Goal: Task Accomplishment & Management: Manage account settings

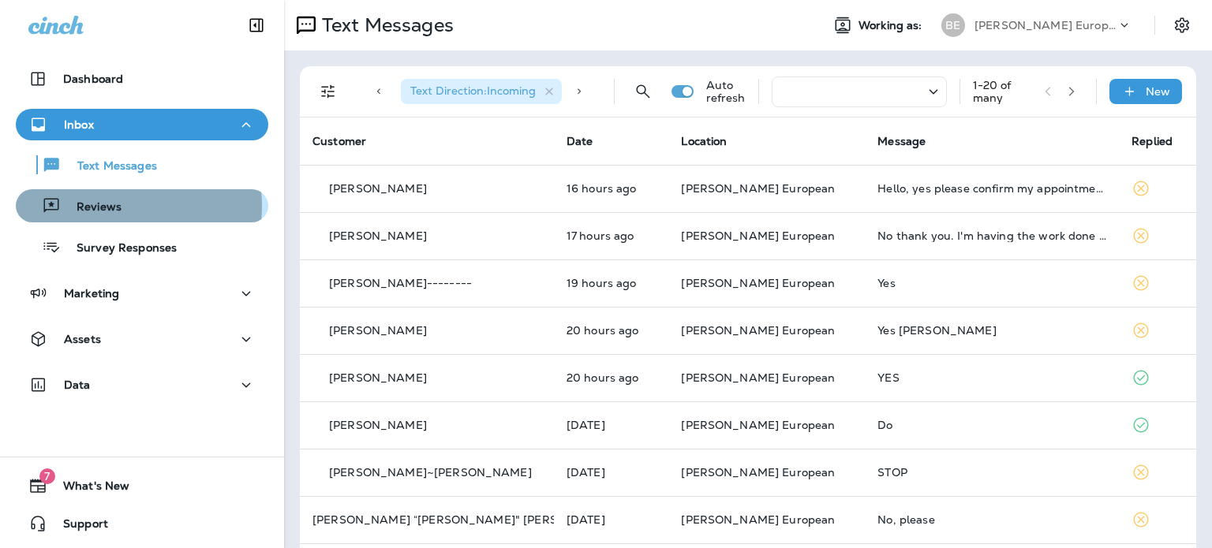
click at [109, 206] on p "Reviews" at bounding box center [91, 207] width 61 height 15
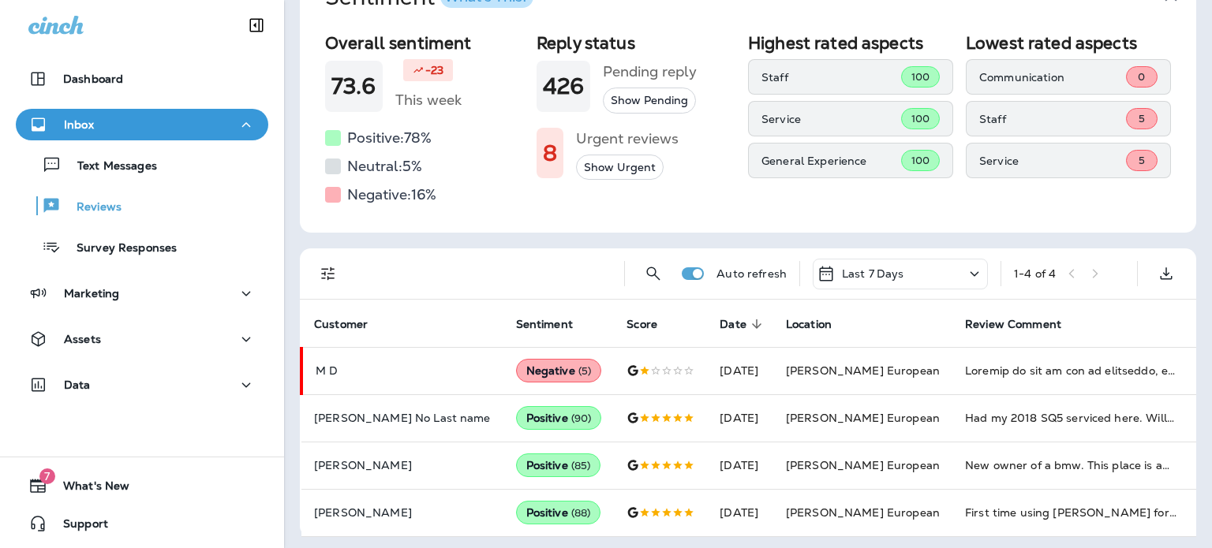
scroll to position [113, 0]
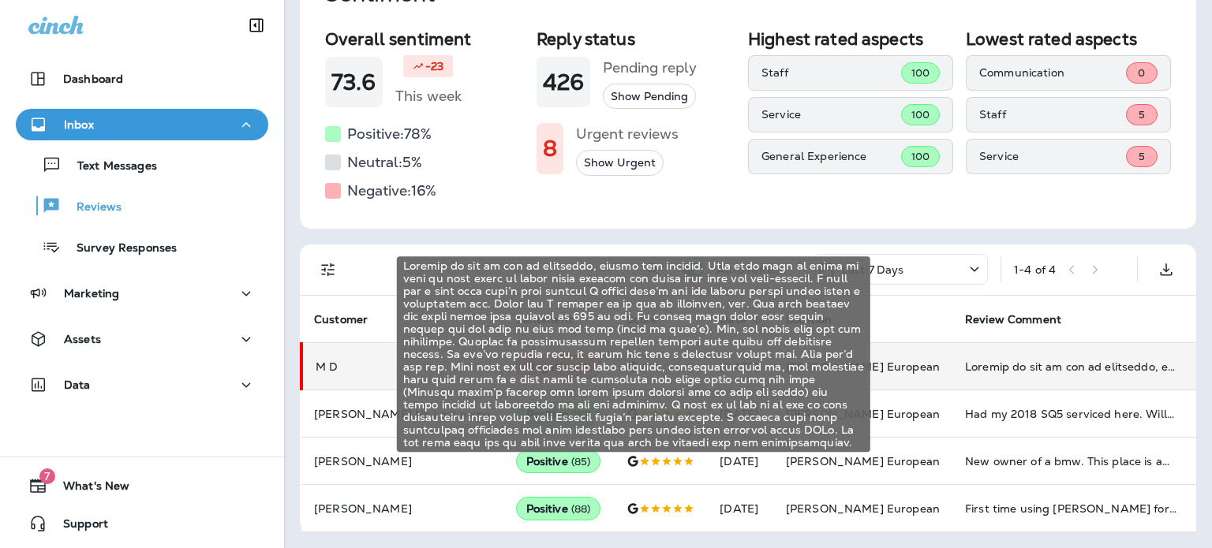
click at [965, 359] on div "Brought my car in for an alignment, rotate and balance. They then call me later…" at bounding box center [1070, 367] width 211 height 16
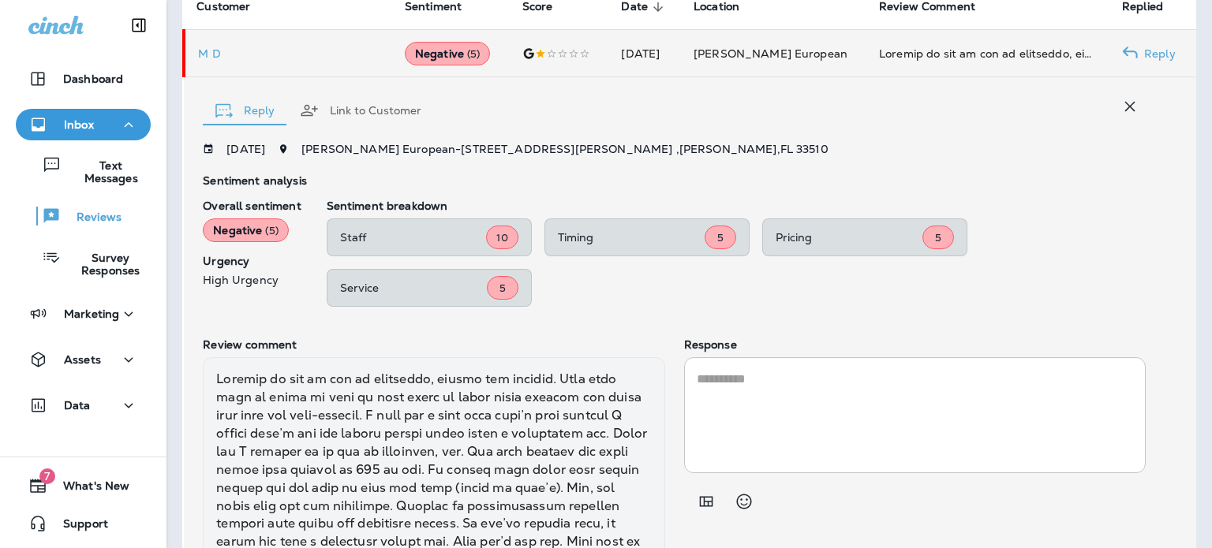
scroll to position [413, 0]
click at [103, 179] on p "Text Messages" at bounding box center [103, 171] width 83 height 25
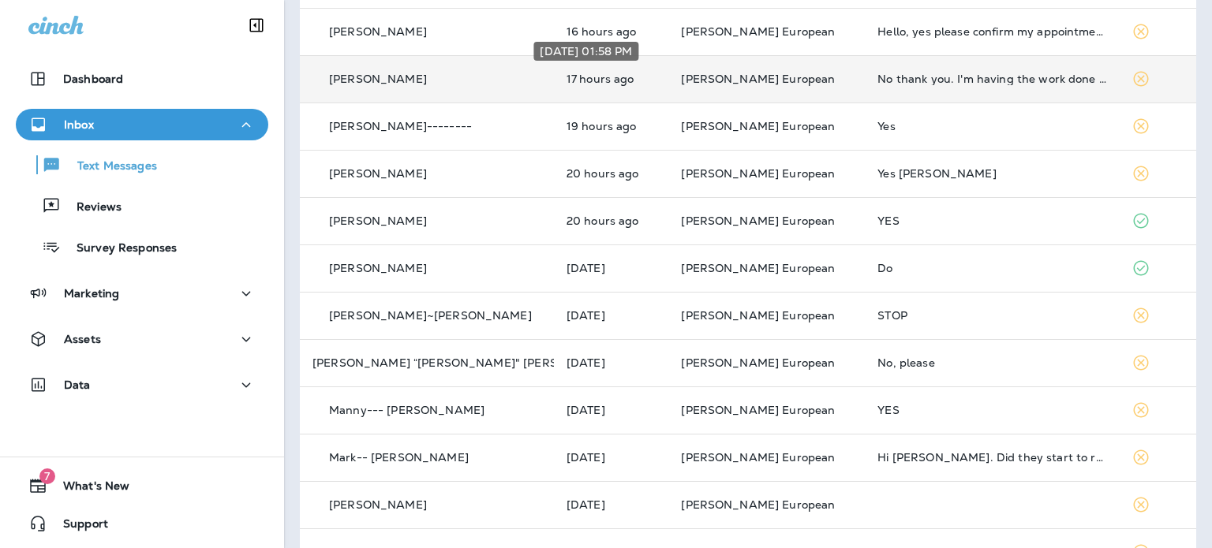
scroll to position [158, 0]
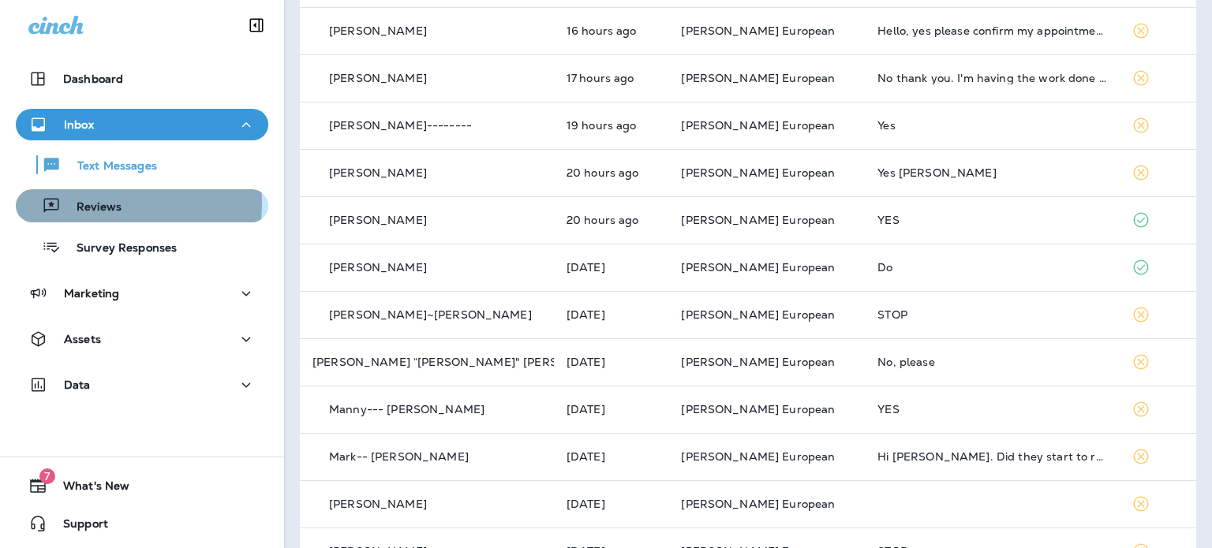
click at [94, 204] on p "Reviews" at bounding box center [91, 207] width 61 height 15
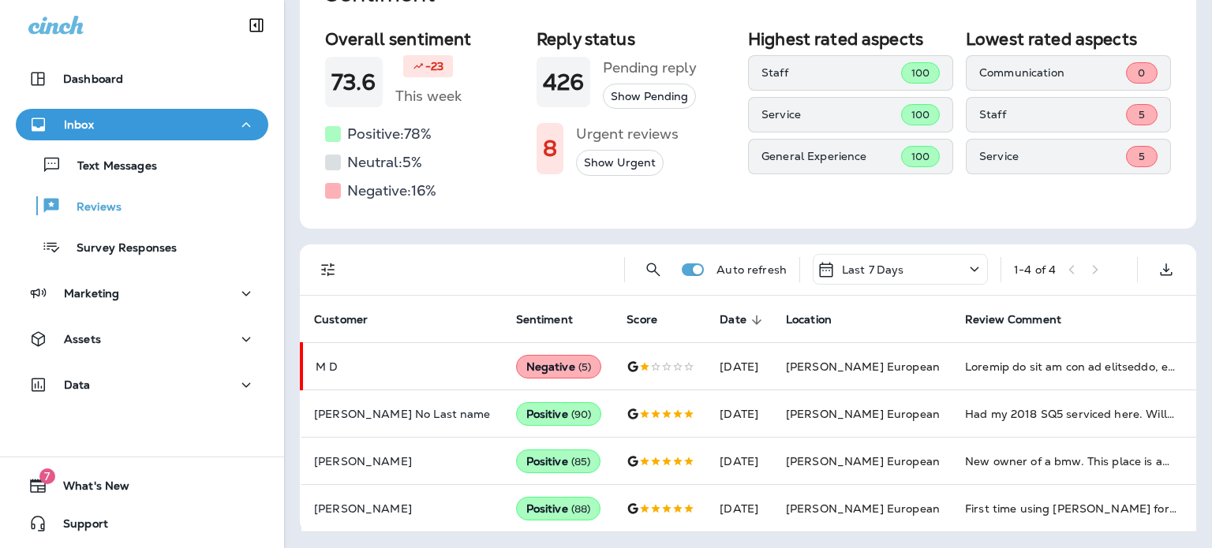
scroll to position [113, 0]
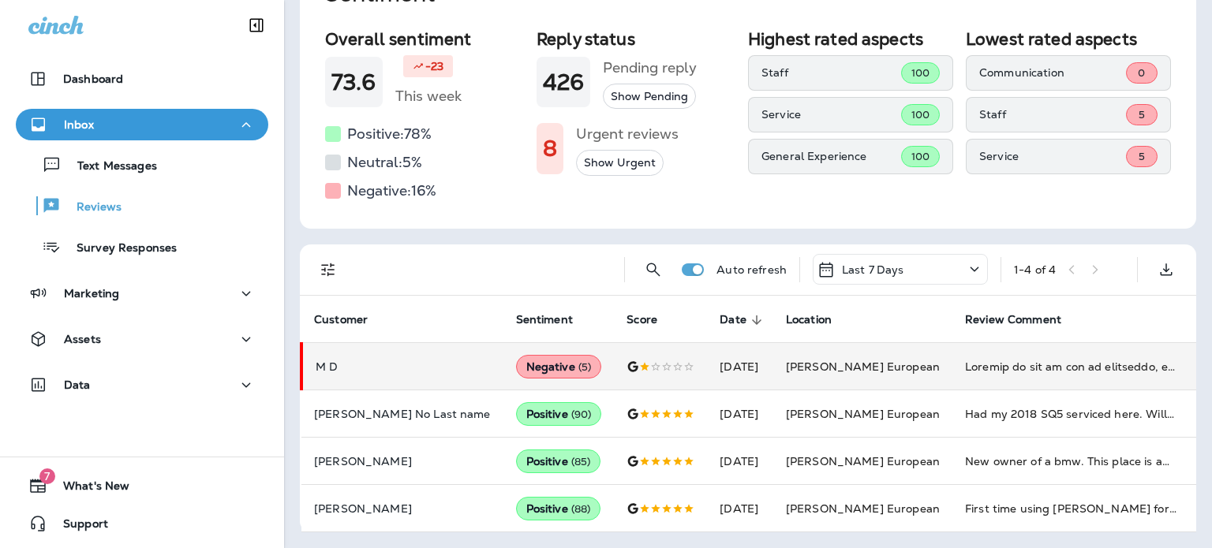
click at [516, 356] on div "Negative ( 5 )" at bounding box center [559, 367] width 86 height 24
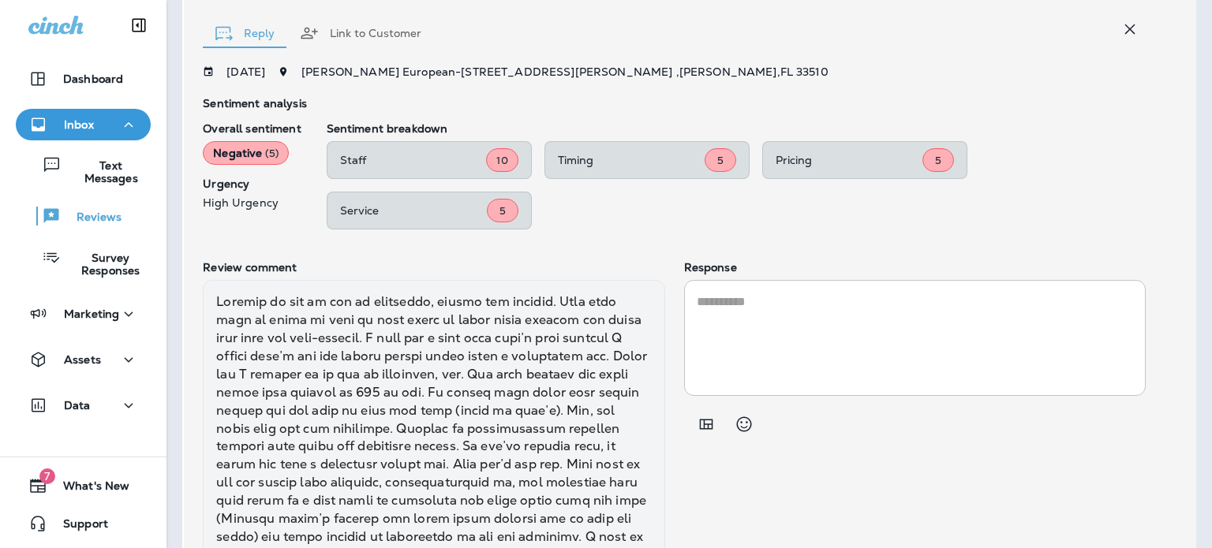
click at [272, 153] on span "( 5 )" at bounding box center [271, 153] width 13 height 13
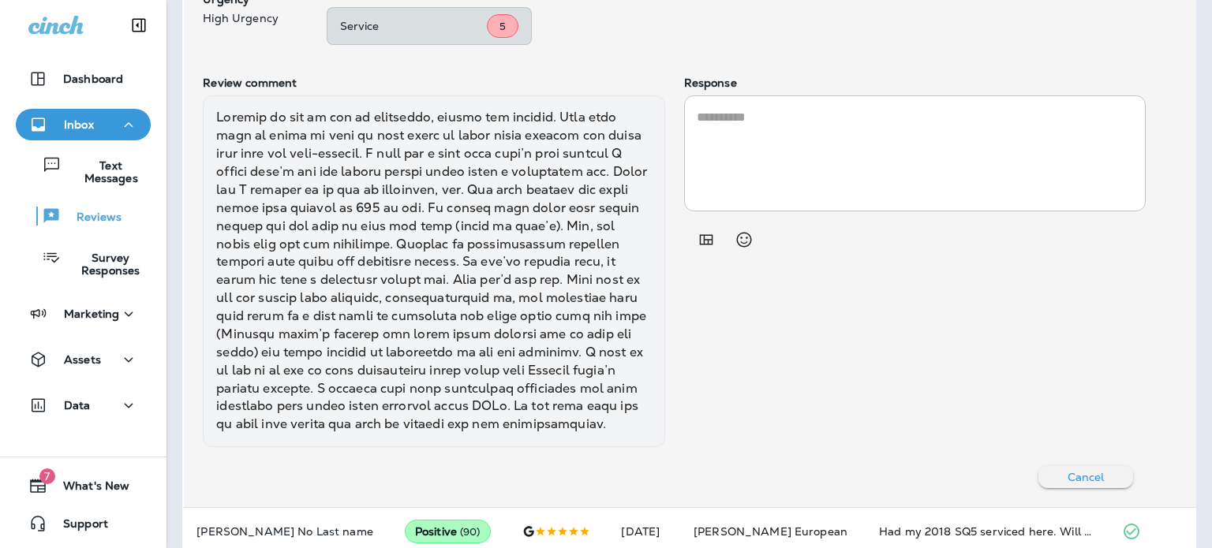
scroll to position [652, 0]
